Goal: Task Accomplishment & Management: Manage account settings

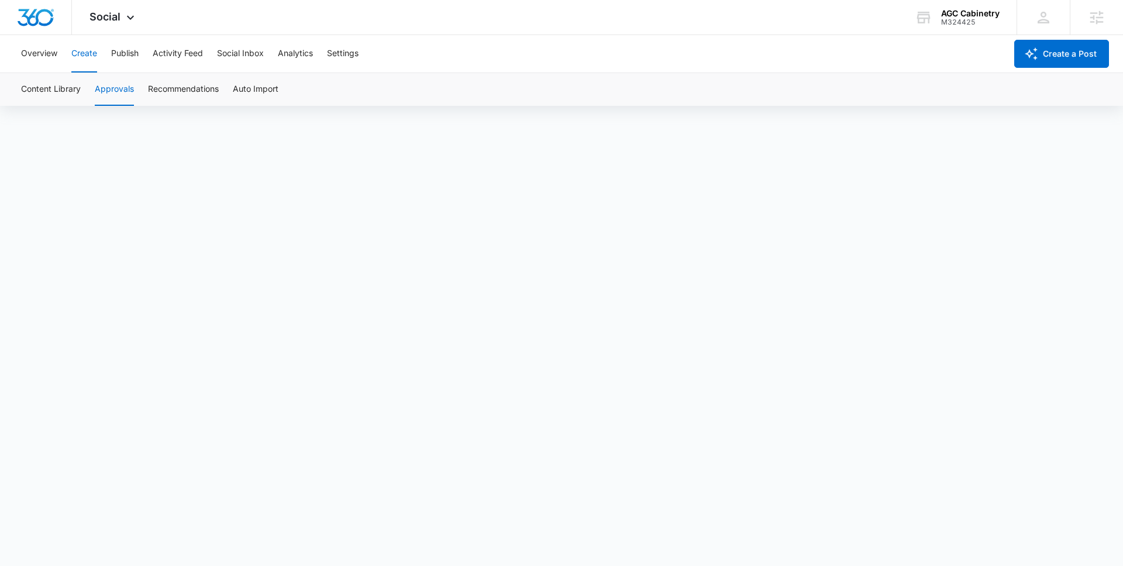
click at [72, 54] on button "Create" at bounding box center [84, 53] width 26 height 37
click at [50, 93] on button "Content Library" at bounding box center [51, 89] width 60 height 33
click at [121, 88] on button "Approvals" at bounding box center [114, 89] width 39 height 33
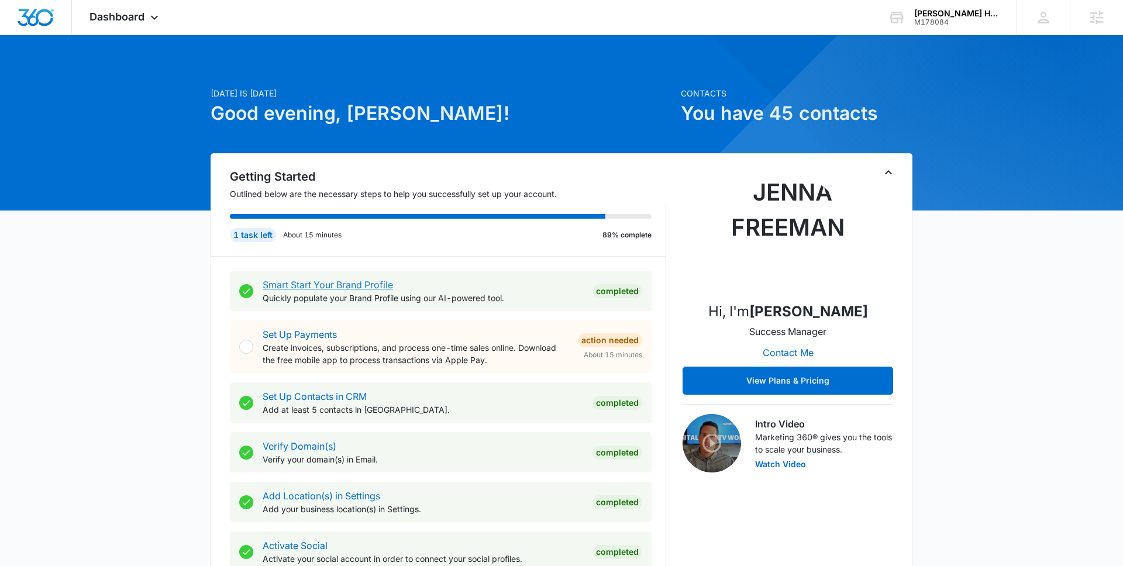
click at [331, 282] on link "Smart Start Your Brand Profile" at bounding box center [328, 285] width 130 height 12
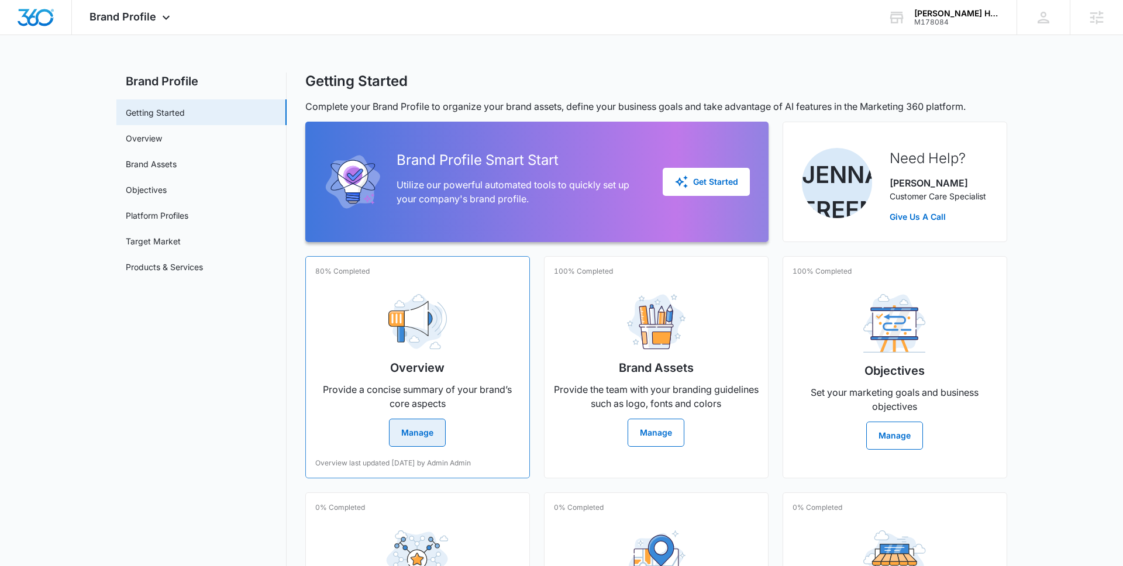
click at [438, 379] on div "Overview Provide a concise summary of your brand’s core aspects Manage" at bounding box center [417, 366] width 205 height 162
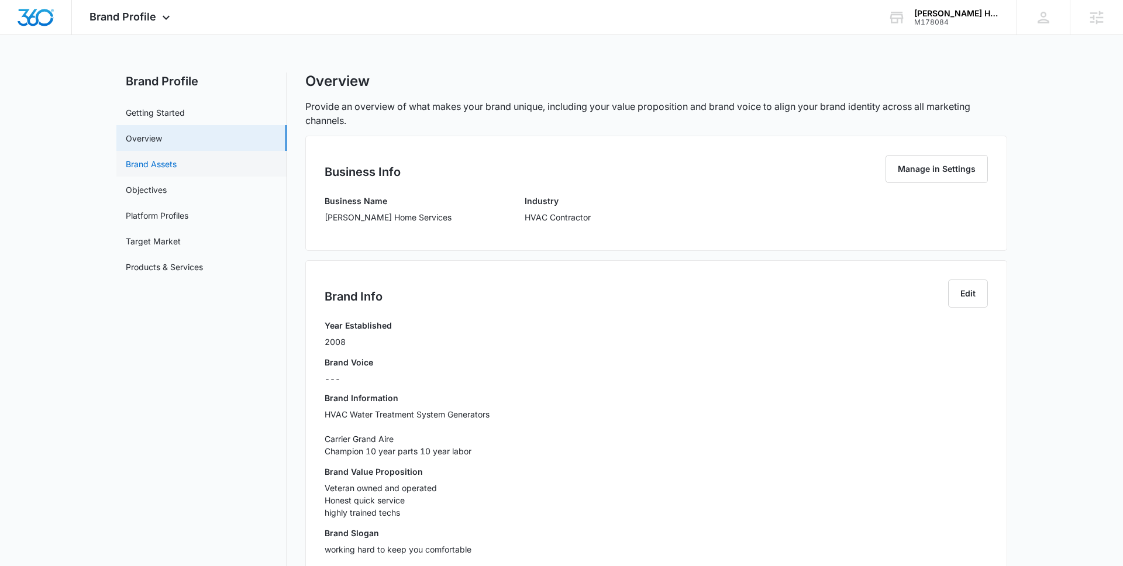
click at [177, 167] on link "Brand Assets" at bounding box center [151, 164] width 51 height 12
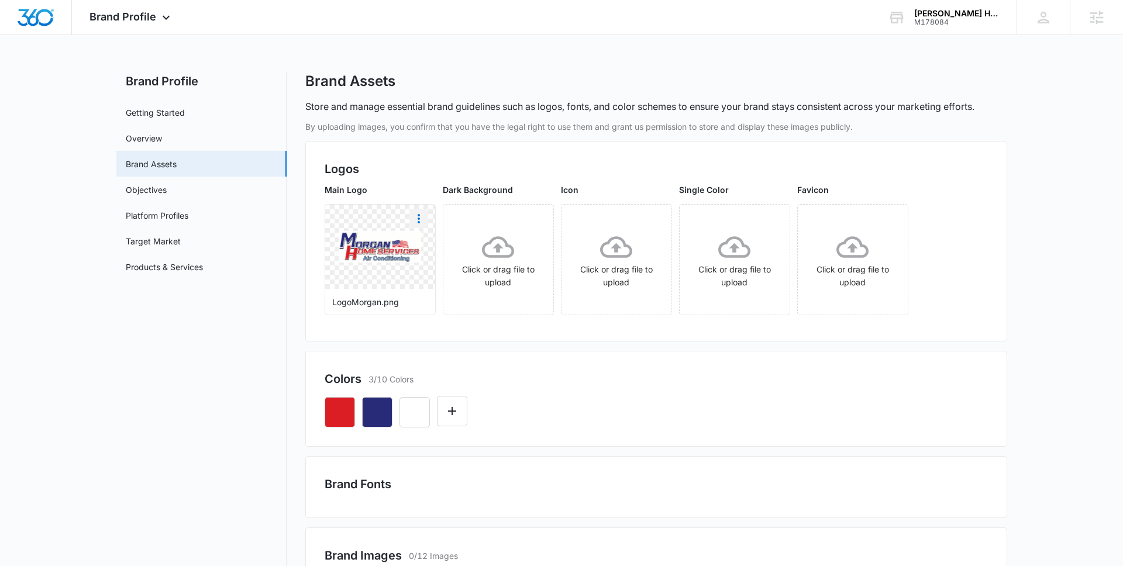
click at [420, 222] on icon "More" at bounding box center [419, 219] width 14 height 14
click at [433, 252] on div "Download" at bounding box center [443, 251] width 38 height 8
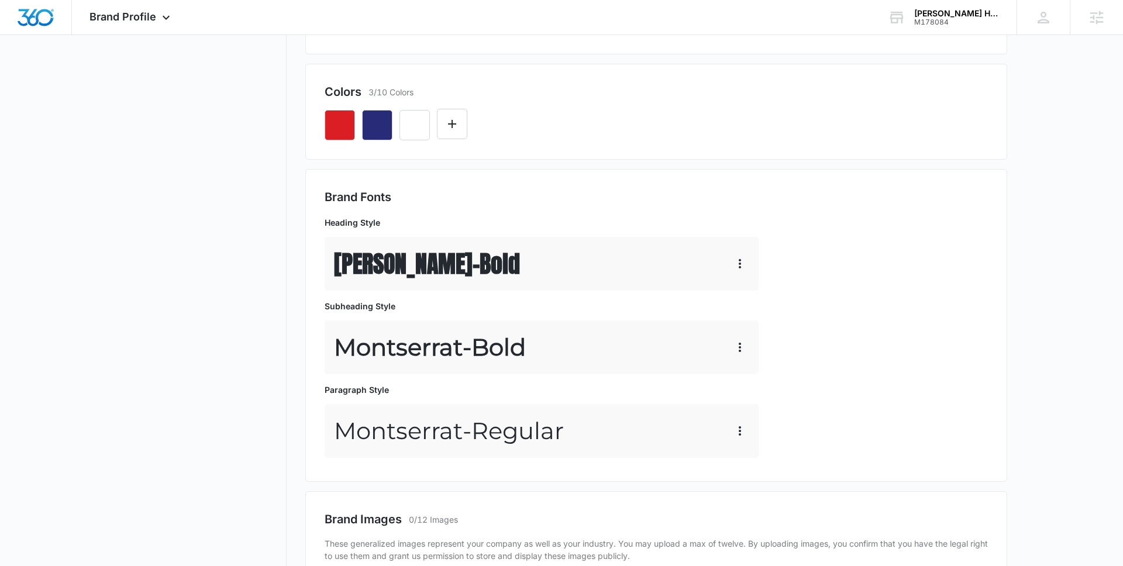
scroll to position [348, 0]
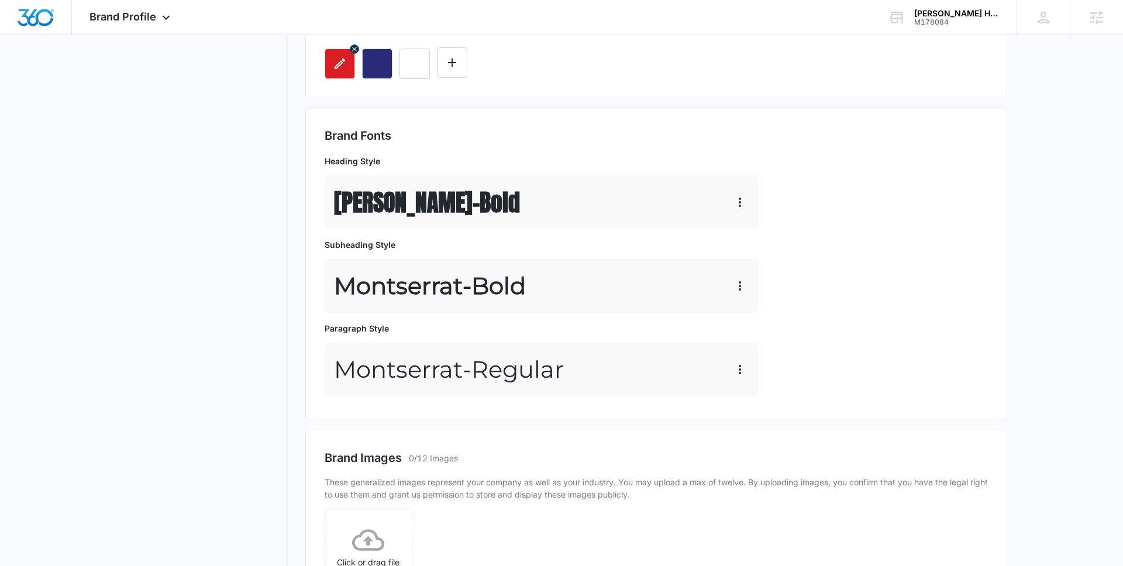
click at [333, 66] on icon "button" at bounding box center [340, 64] width 14 height 14
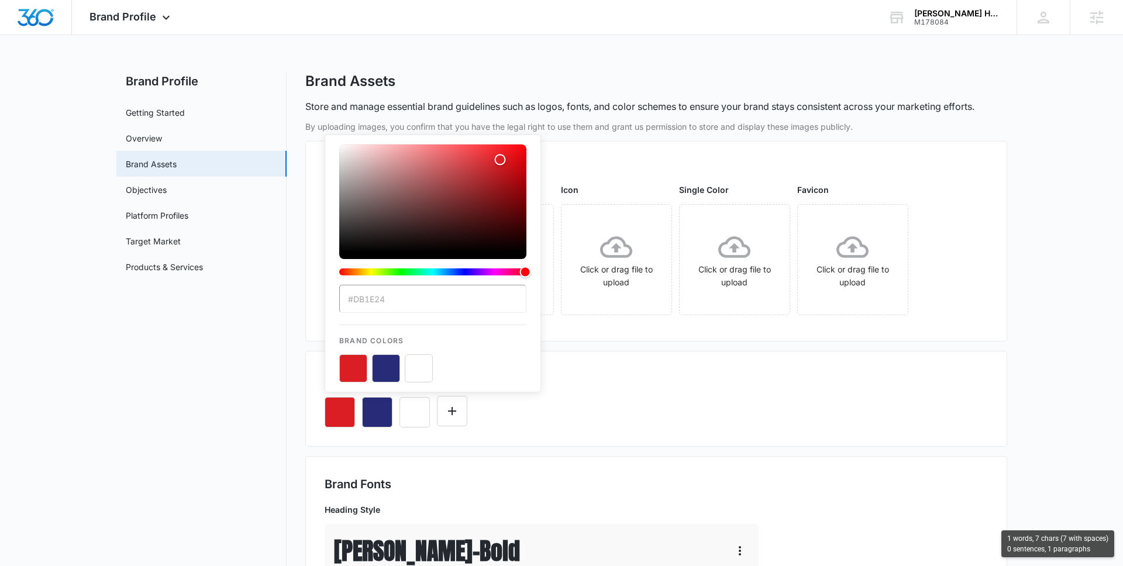
click at [398, 308] on input "#DB1E24" at bounding box center [432, 299] width 187 height 28
drag, startPoint x: 393, startPoint y: 298, endPoint x: 353, endPoint y: 298, distance: 39.8
click at [353, 298] on input "#DB1E24" at bounding box center [432, 299] width 187 height 28
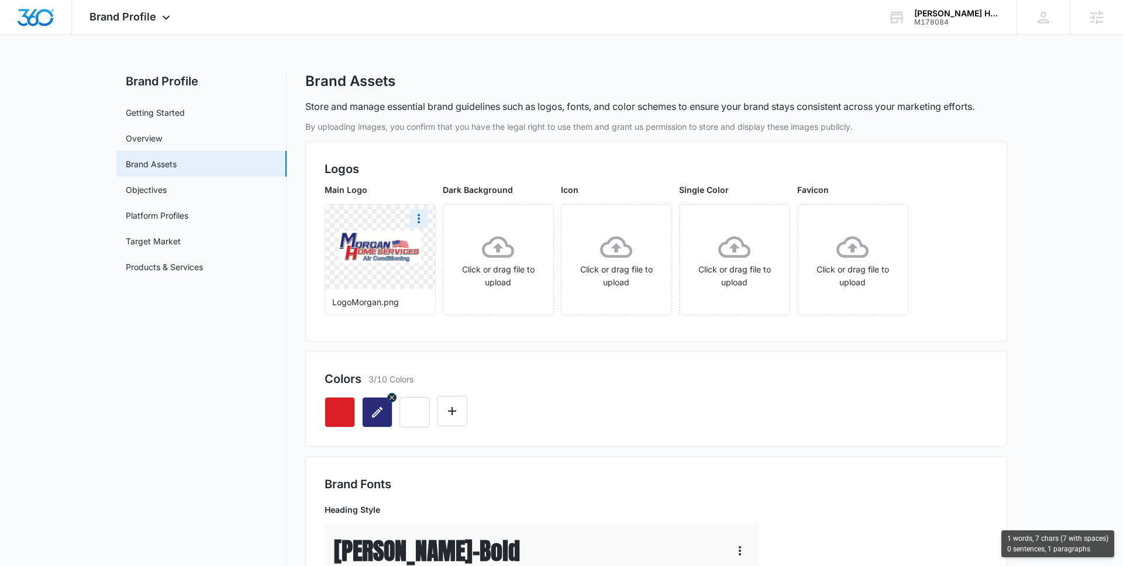
click at [386, 413] on button "button" at bounding box center [377, 412] width 30 height 30
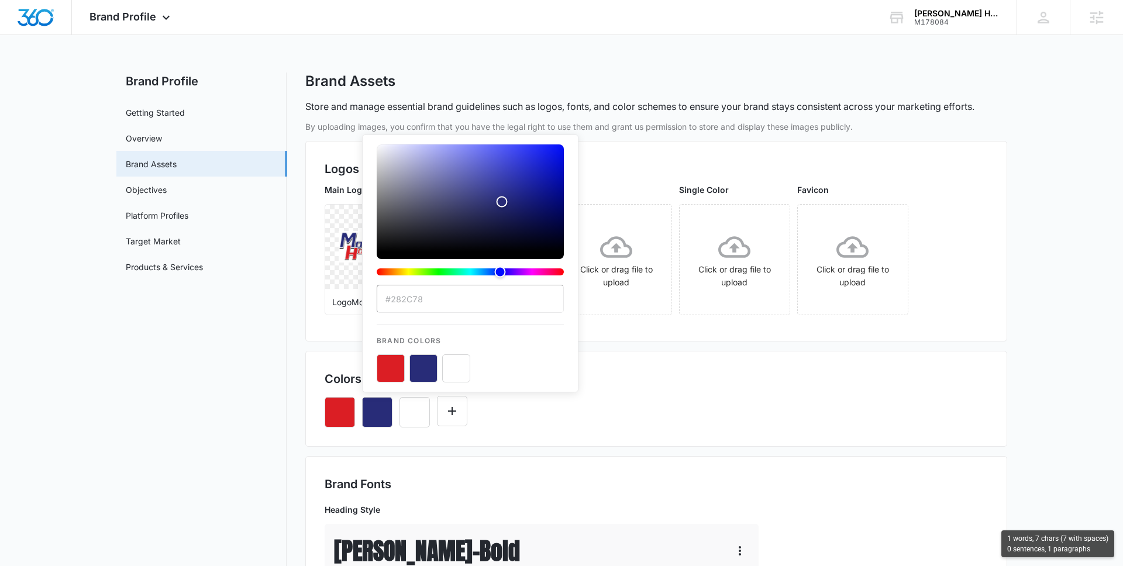
click at [441, 297] on input "#282C78" at bounding box center [470, 299] width 187 height 28
drag, startPoint x: 430, startPoint y: 297, endPoint x: 393, endPoint y: 298, distance: 36.8
click at [393, 298] on input "#282C78" at bounding box center [470, 299] width 187 height 28
click at [519, 426] on div "#282C78 Brand Colors" at bounding box center [655, 408] width 663 height 40
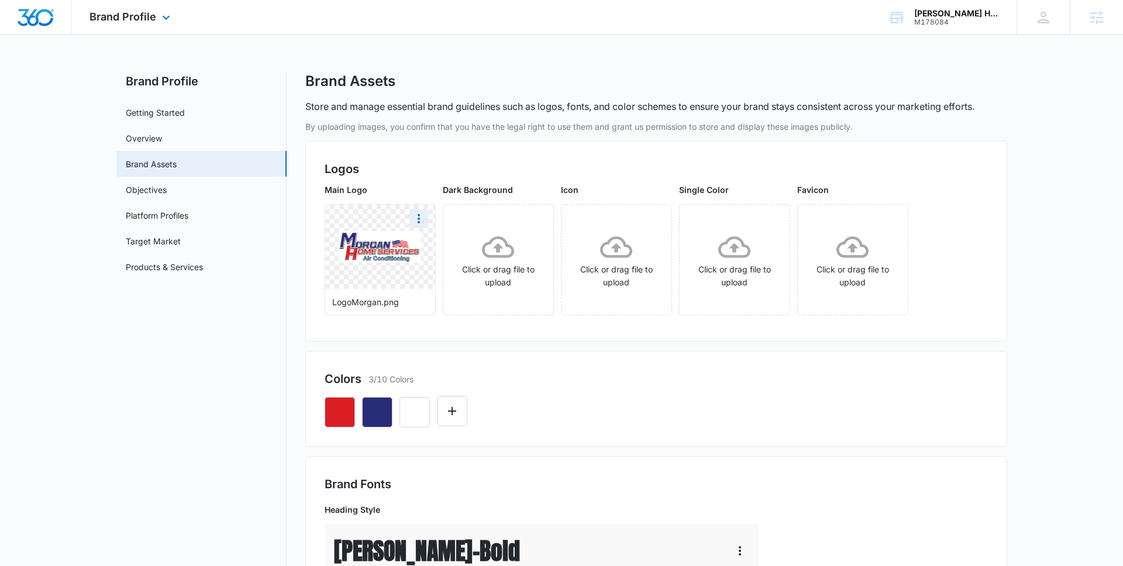
click at [130, 8] on div "Brand Profile Apps Reputation Websites Forms CRM Email Social Content Ads Intel…" at bounding box center [131, 17] width 119 height 34
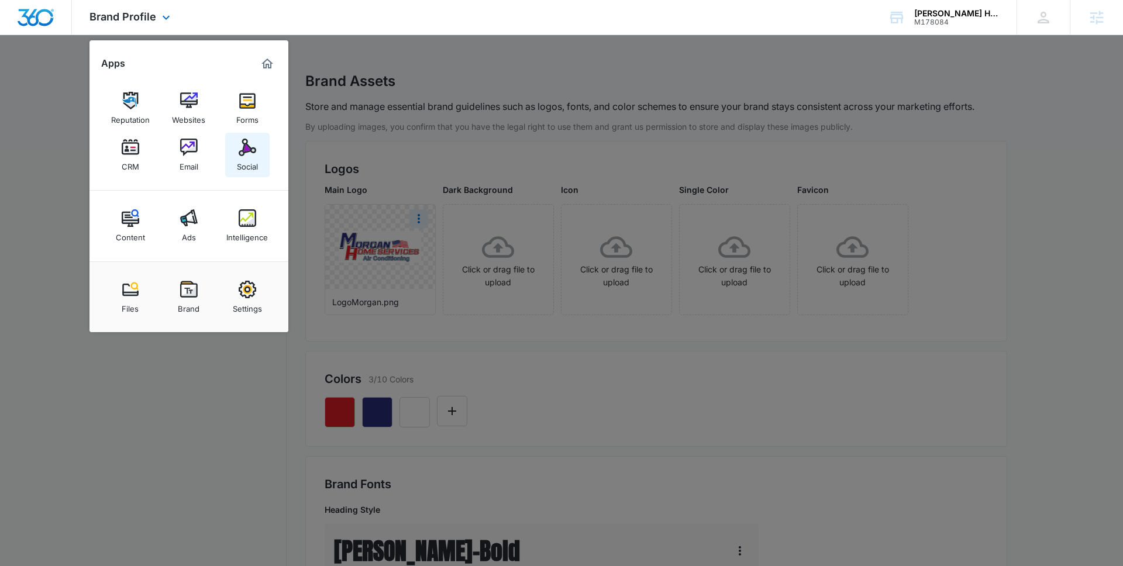
click at [255, 146] on link "Social" at bounding box center [247, 155] width 44 height 44
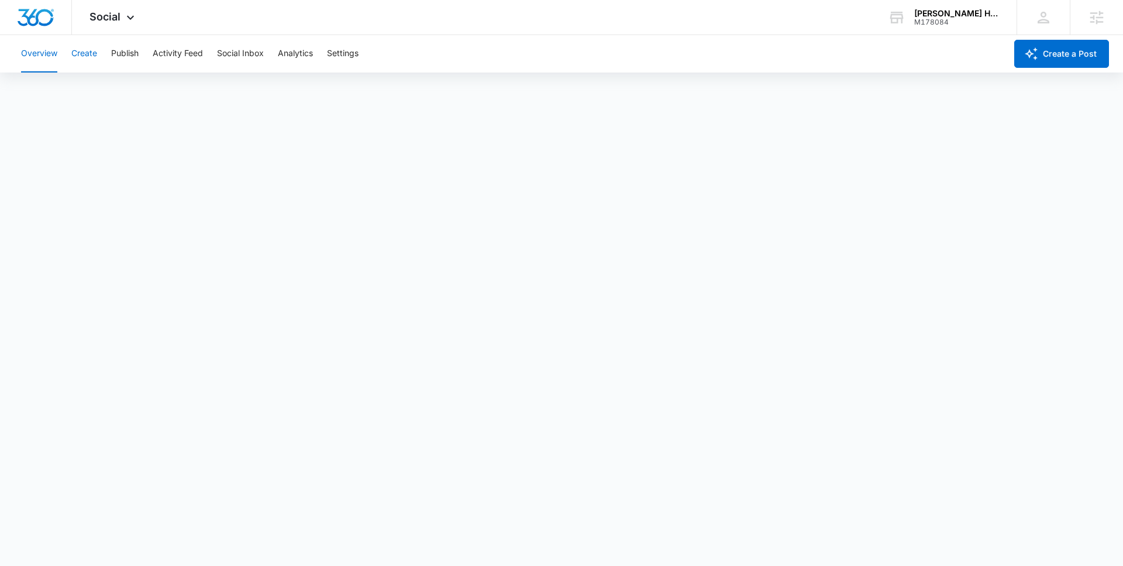
click at [87, 51] on button "Create" at bounding box center [84, 53] width 26 height 37
click at [122, 80] on button "Approvals" at bounding box center [114, 89] width 39 height 33
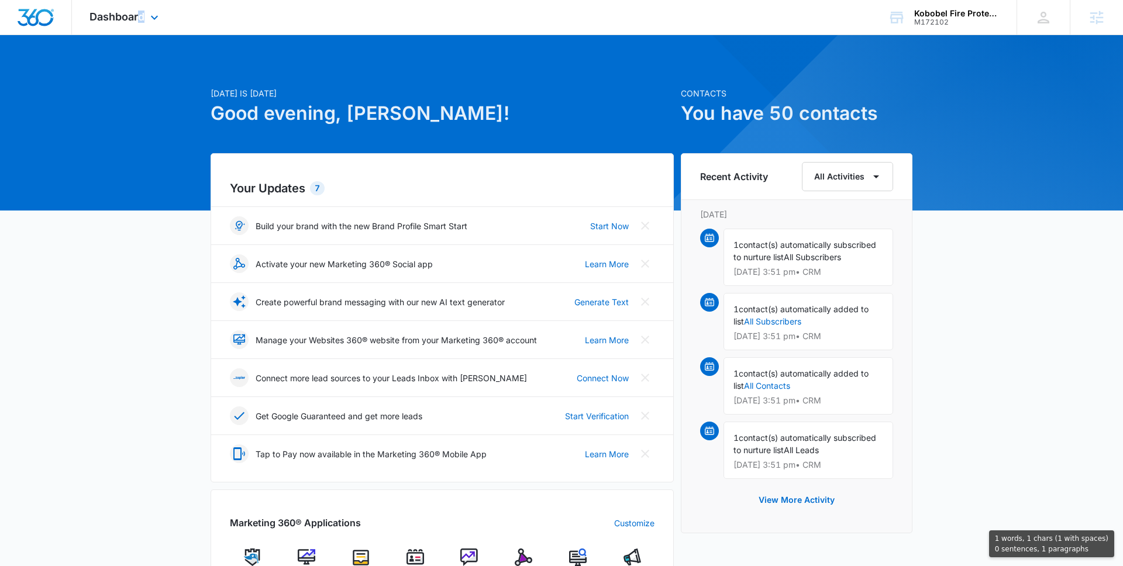
click at [139, 23] on div "Dashboard Apps Reputation Websites Forms CRM Email Social Content Ads Intellige…" at bounding box center [125, 17] width 107 height 34
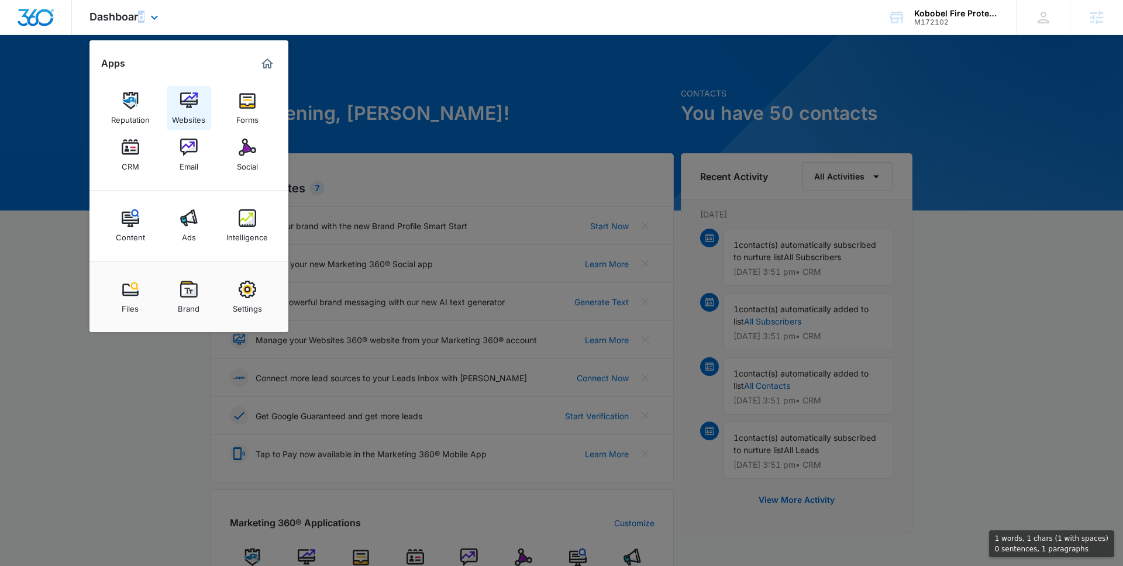
click at [191, 103] on img at bounding box center [189, 101] width 18 height 18
